Goal: Information Seeking & Learning: Learn about a topic

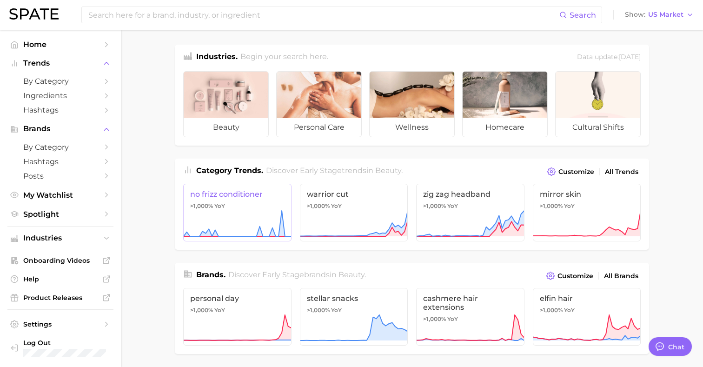
scroll to position [388, 0]
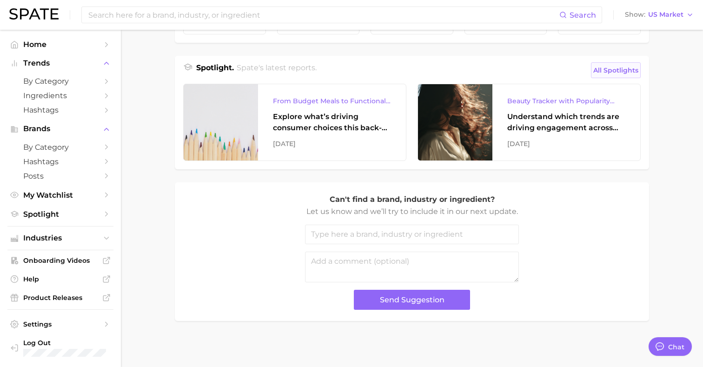
click at [637, 68] on span "All Spotlights" at bounding box center [615, 70] width 45 height 11
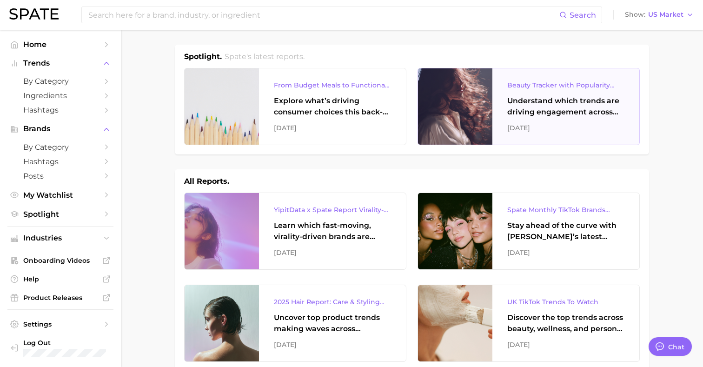
click at [546, 112] on div "Understand which trends are driving engagement across platforms in the skin, ha…" at bounding box center [565, 106] width 117 height 22
